Goal: Find specific fact: Find specific fact

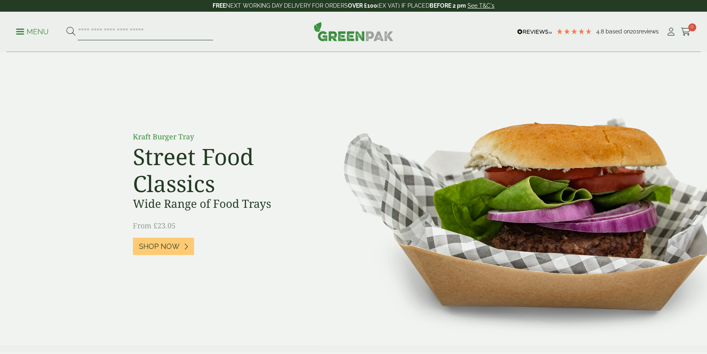
click at [104, 28] on input "search" at bounding box center [145, 31] width 135 height 17
click at [45, 30] on p "Menu" at bounding box center [32, 32] width 33 height 10
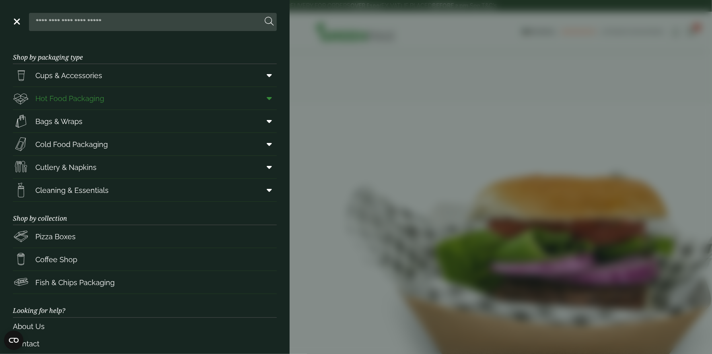
click at [150, 97] on link "Hot Food Packaging" at bounding box center [145, 98] width 264 height 23
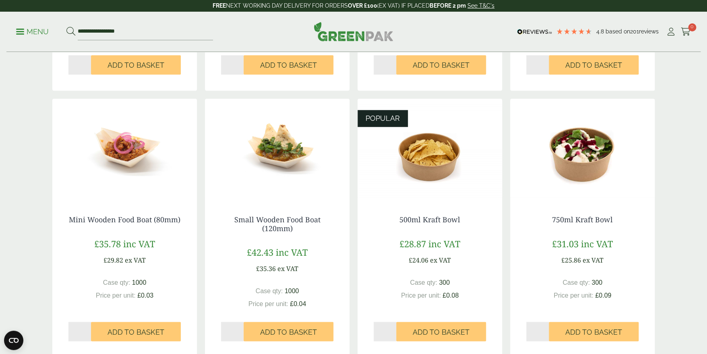
scroll to position [402, 0]
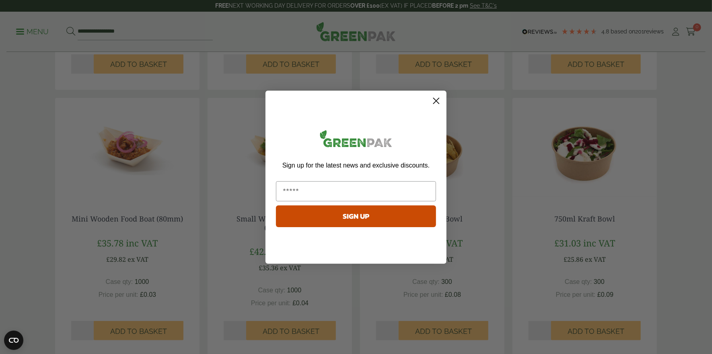
click at [435, 95] on circle "Close dialog" at bounding box center [436, 100] width 13 height 13
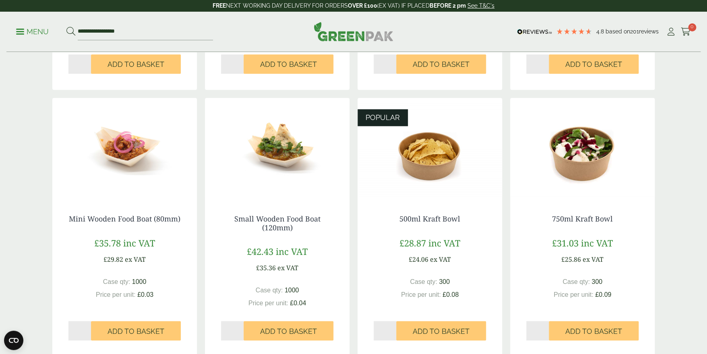
click at [277, 161] on img at bounding box center [277, 148] width 144 height 101
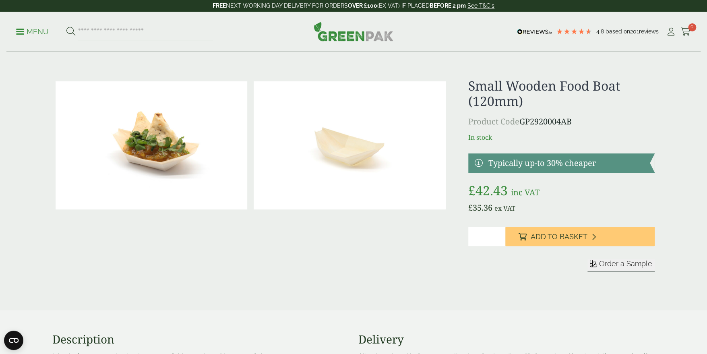
click at [554, 122] on p "Product Code GP2920004AB" at bounding box center [561, 121] width 186 height 12
copy p "GP2920004AB"
click at [555, 120] on p "Product Code GP2920004AB" at bounding box center [561, 121] width 186 height 12
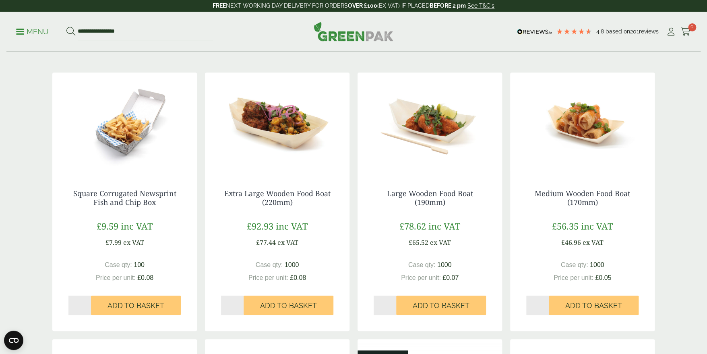
scroll to position [161, 0]
click at [595, 187] on div "Medium Wooden Food Boat (170mm) £56.35 inc VAT £46.96 ex VAT Case qty: 1000 Pri…" at bounding box center [582, 252] width 144 height 158
click at [588, 191] on link "Medium Wooden Food Boat (170mm)" at bounding box center [581, 198] width 95 height 19
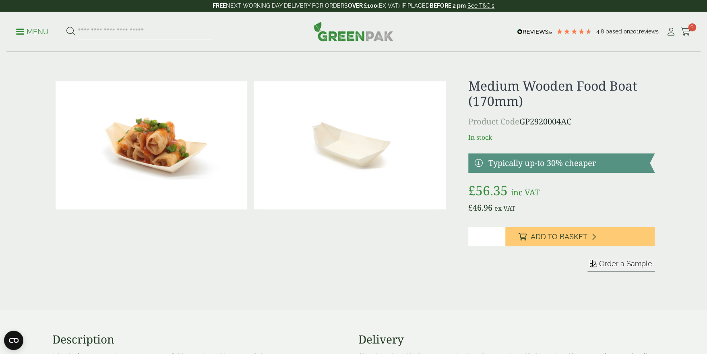
click at [546, 123] on p "Product Code GP2920004AC" at bounding box center [561, 121] width 186 height 12
click at [546, 122] on p "Product Code GP2920004AC" at bounding box center [561, 121] width 186 height 12
copy p "GP2920004AC"
